Goal: Task Accomplishment & Management: Manage account settings

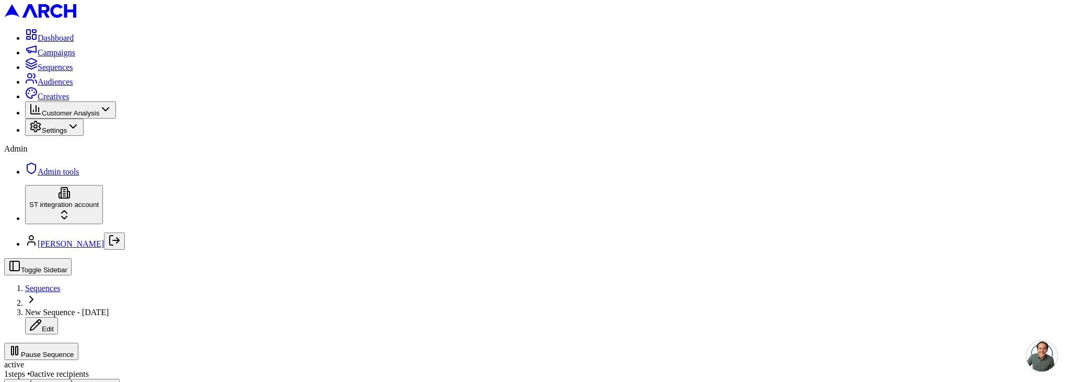
drag, startPoint x: 833, startPoint y: 223, endPoint x: 544, endPoint y: 276, distance: 293.4
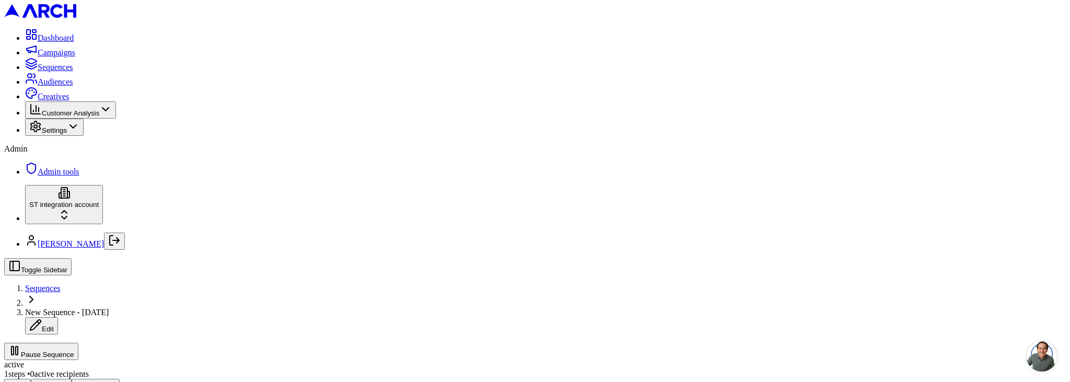
drag, startPoint x: 439, startPoint y: 179, endPoint x: 458, endPoint y: 179, distance: 19.3
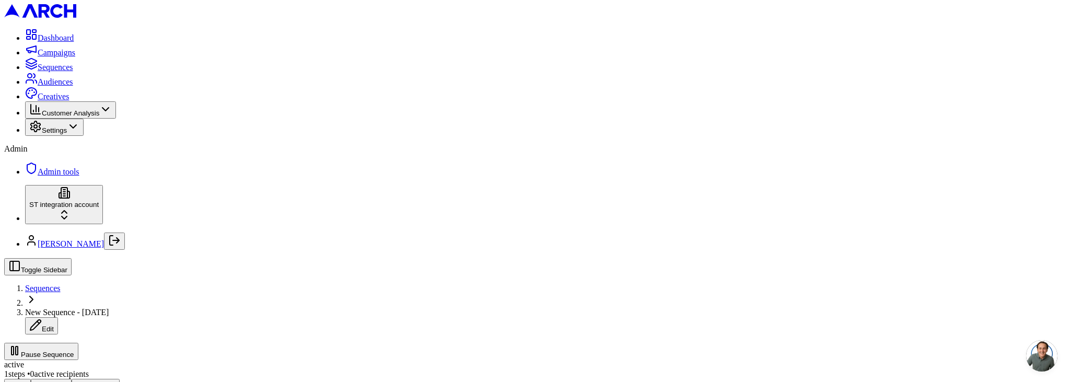
drag, startPoint x: 503, startPoint y: 266, endPoint x: 486, endPoint y: 248, distance: 25.2
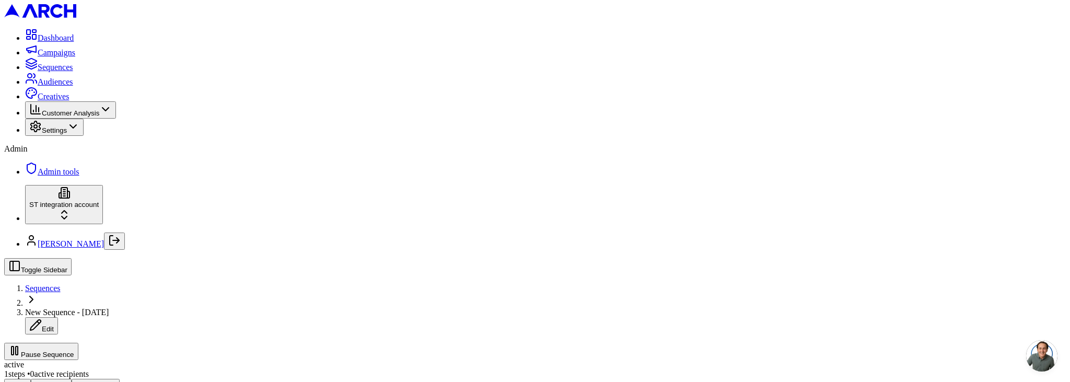
scroll to position [0, 0]
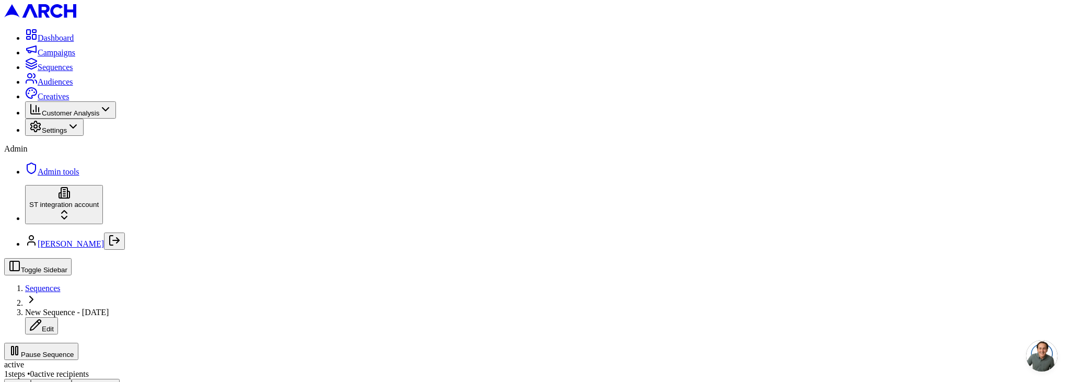
copy span "Page 2 of 47"
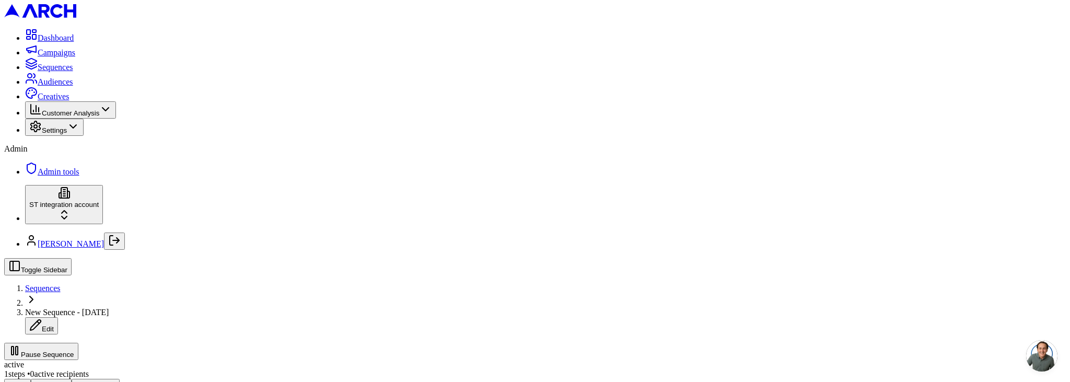
scroll to position [194, 0]
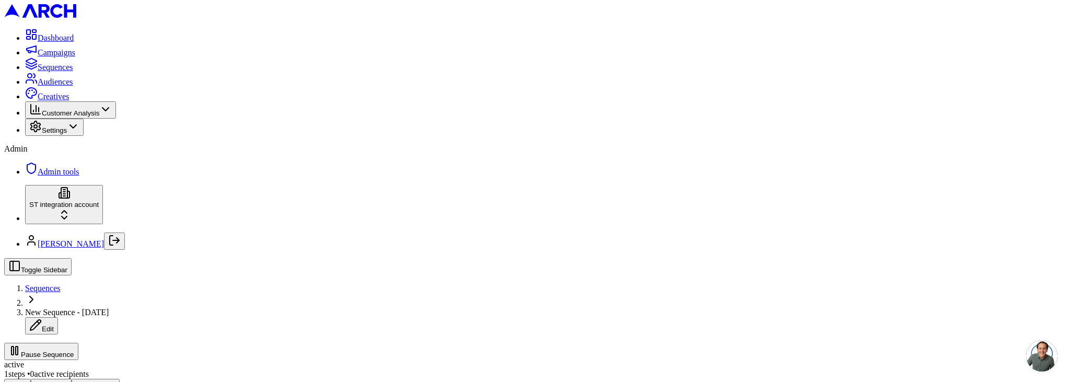
scroll to position [180, 0]
drag, startPoint x: 470, startPoint y: 154, endPoint x: 653, endPoint y: 198, distance: 188.0
drag, startPoint x: 511, startPoint y: 168, endPoint x: 502, endPoint y: 159, distance: 12.6
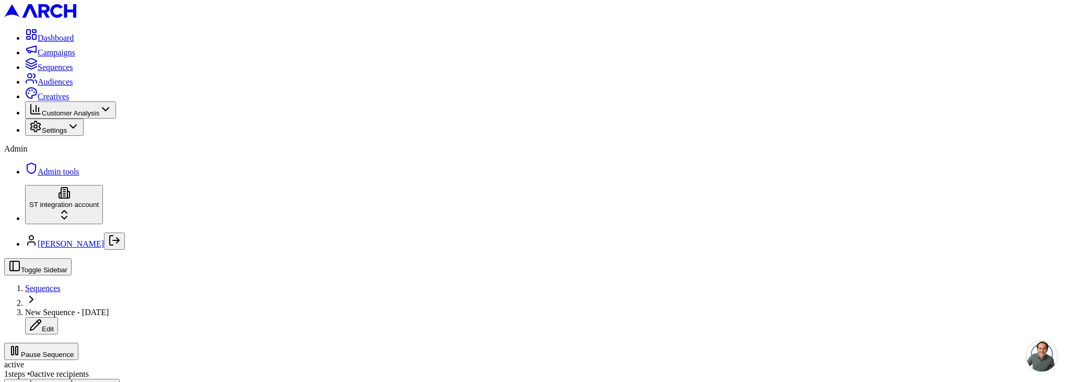
copy p "Job Context"
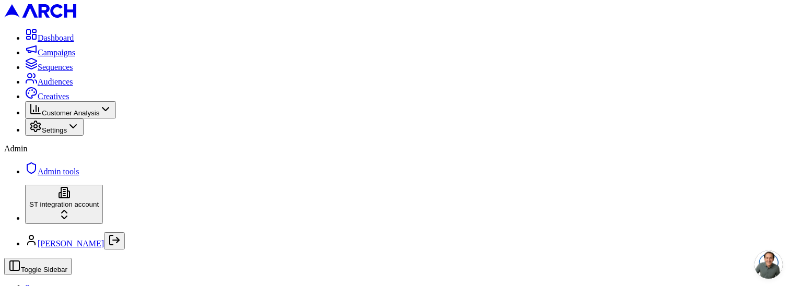
scroll to position [61, 0]
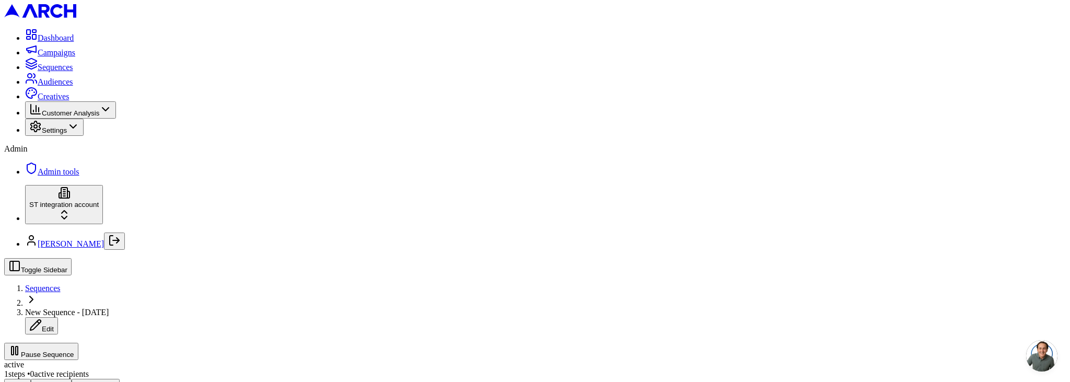
scroll to position [186, 0]
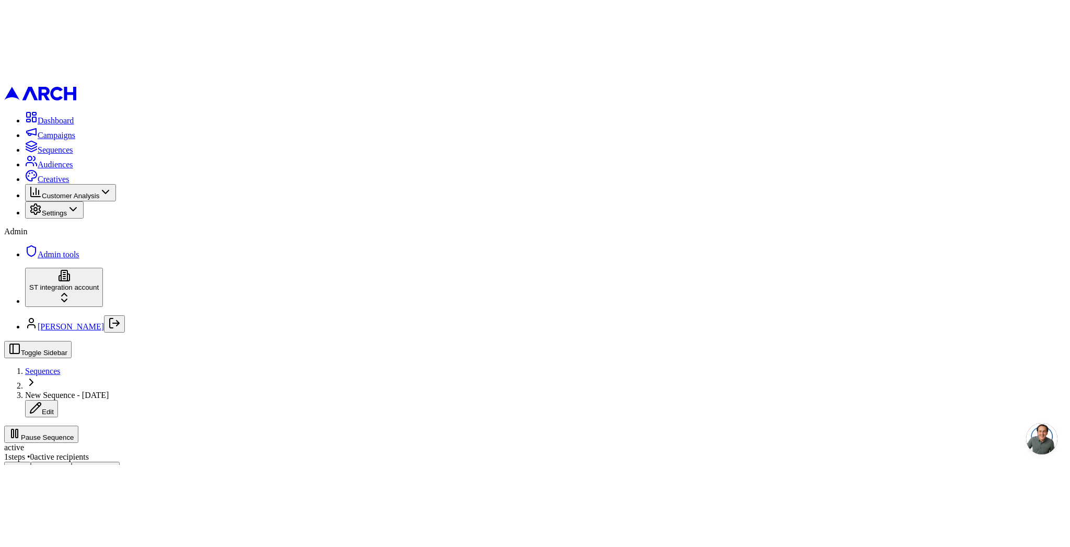
scroll to position [157, 0]
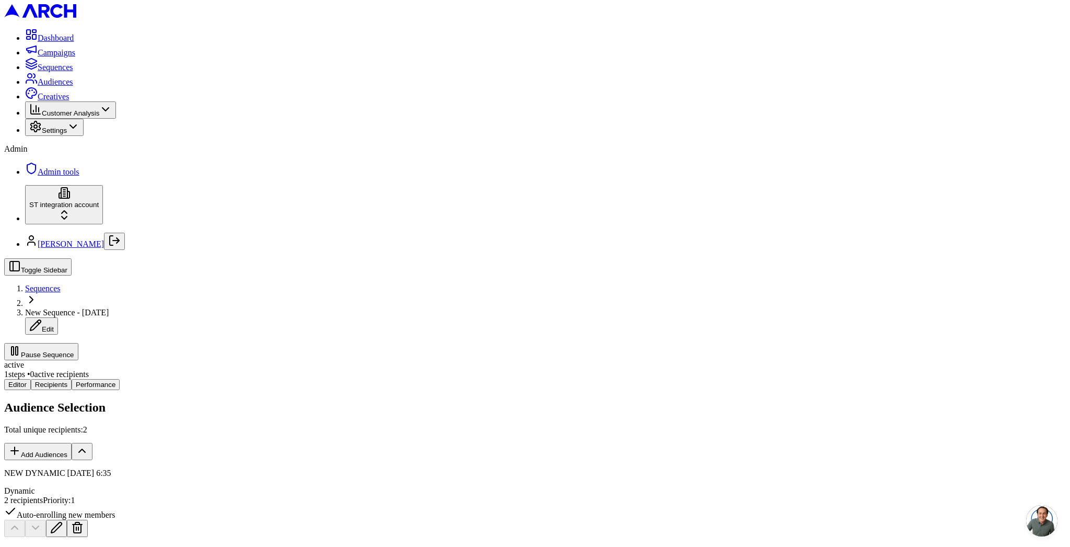
scroll to position [48, 0]
click at [450, 381] on h2 "Recipients" at bounding box center [535, 554] width 1062 height 14
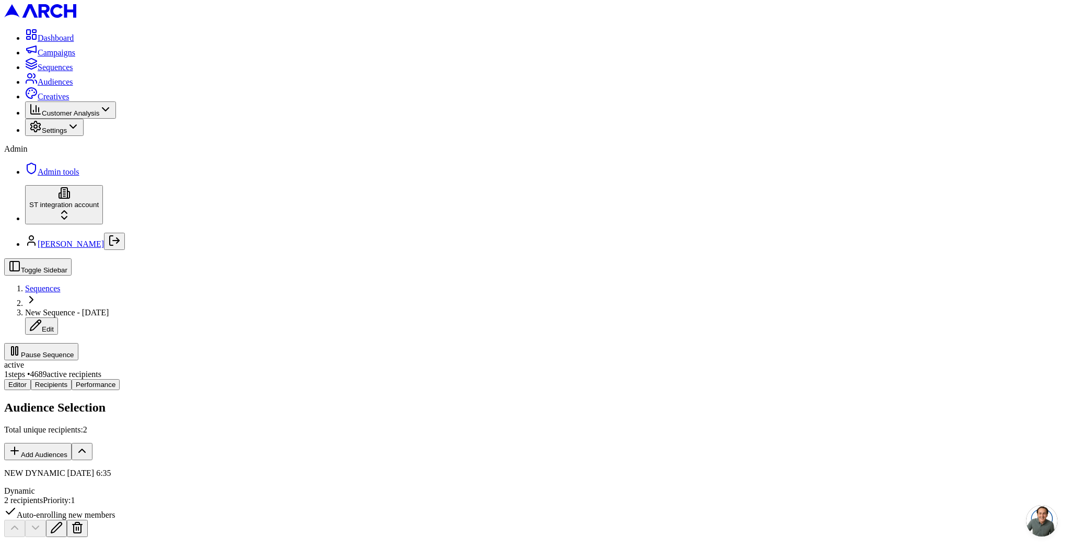
scroll to position [0, 0]
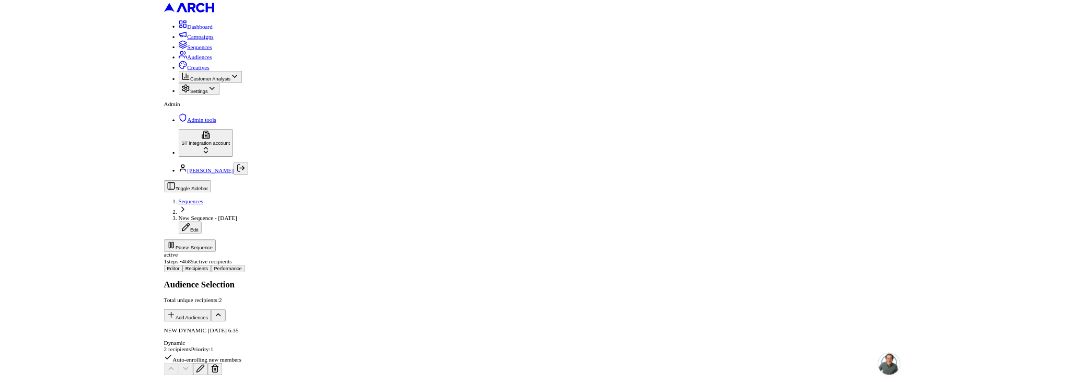
scroll to position [26, 0]
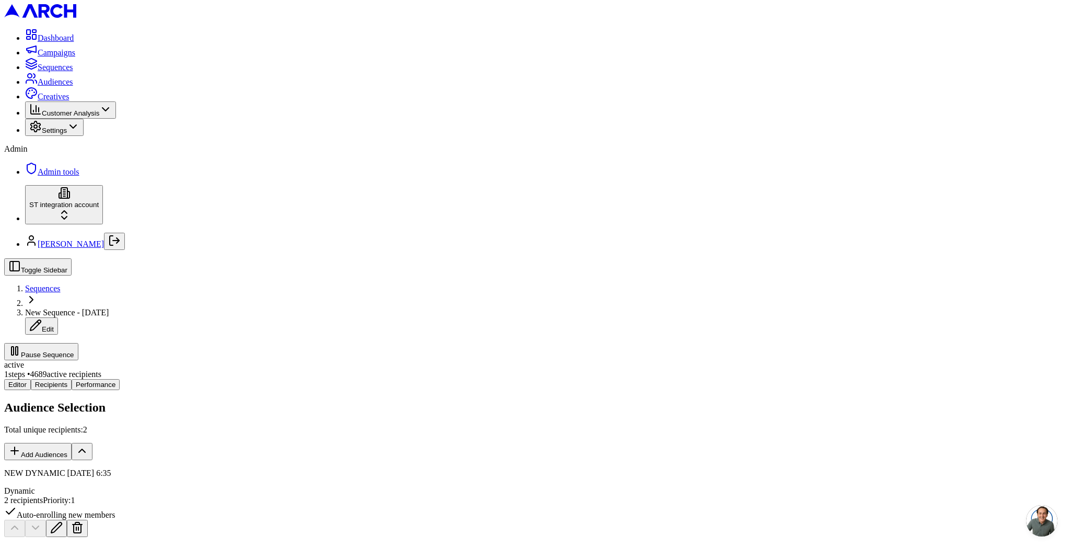
drag, startPoint x: 293, startPoint y: 425, endPoint x: 290, endPoint y: 419, distance: 6.8
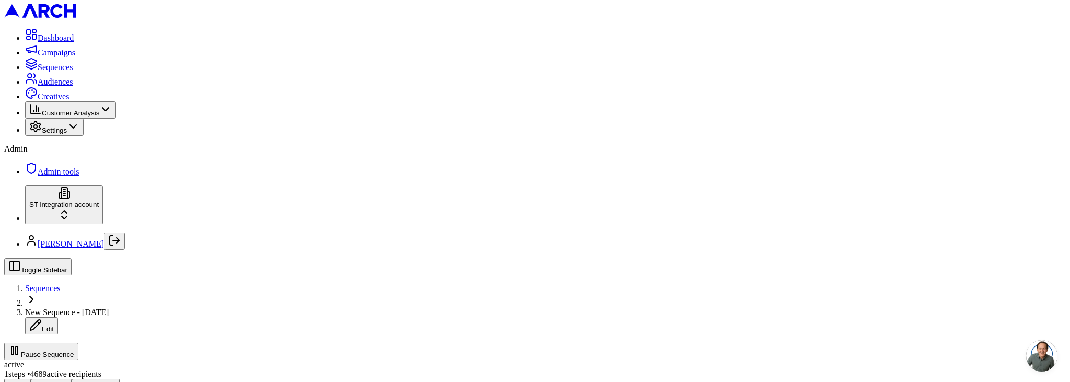
copy p "sacha+442@getarch.com"
drag, startPoint x: 286, startPoint y: 201, endPoint x: 275, endPoint y: 200, distance: 11.1
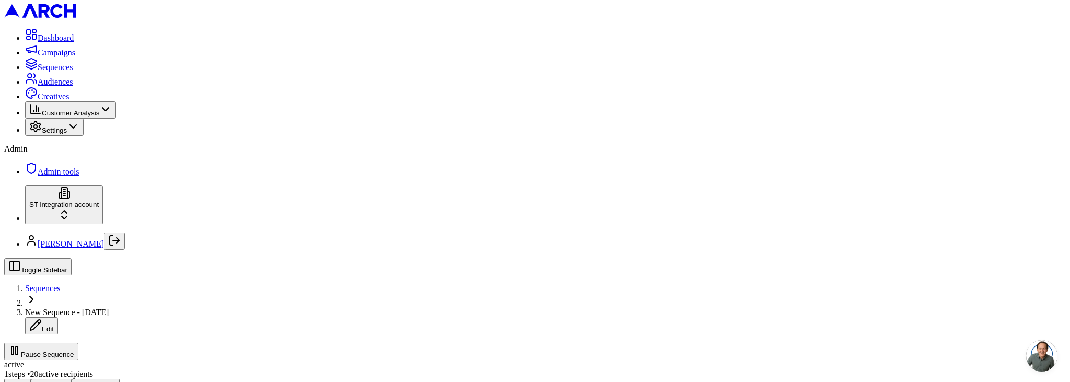
scroll to position [212, 0]
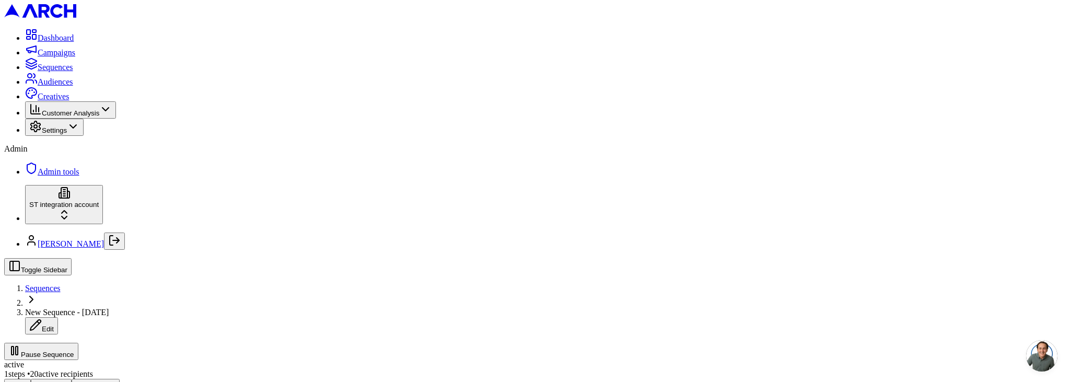
scroll to position [312, 0]
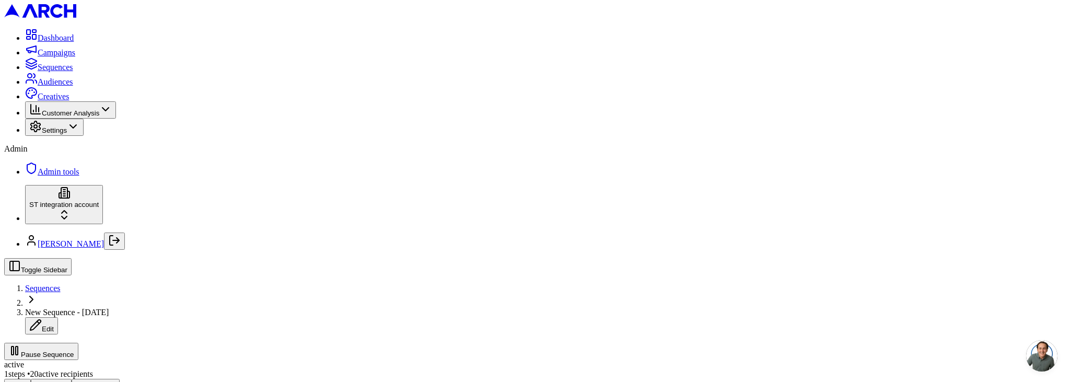
click at [119, 247] on icon "Log out" at bounding box center [114, 240] width 13 height 13
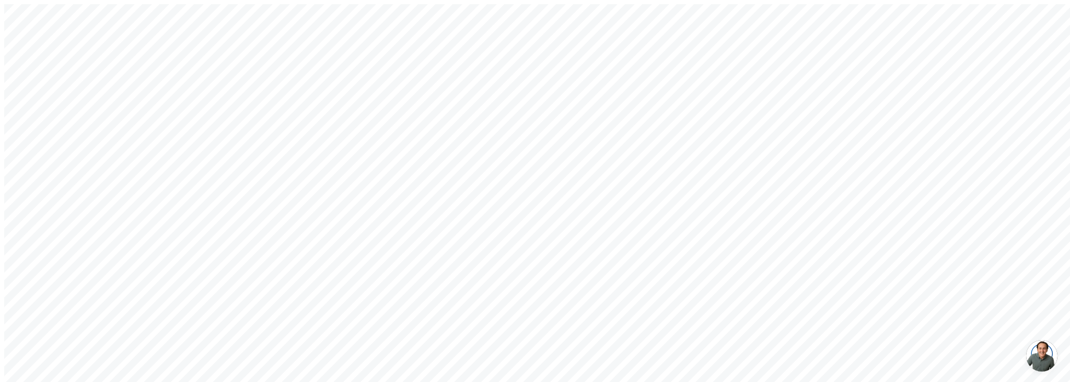
type input "[EMAIL_ADDRESS][DOMAIN_NAME]"
